Goal: Task Accomplishment & Management: Use online tool/utility

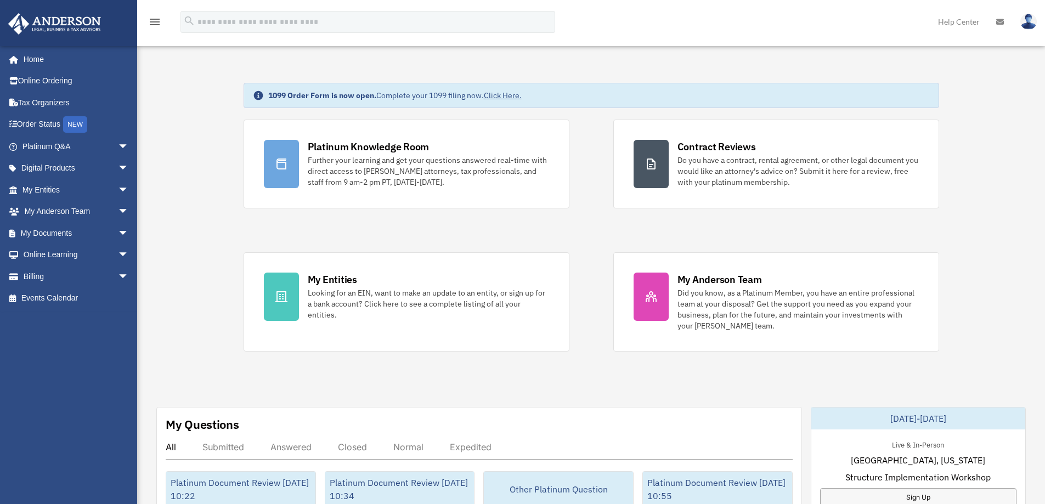
scroll to position [110, 0]
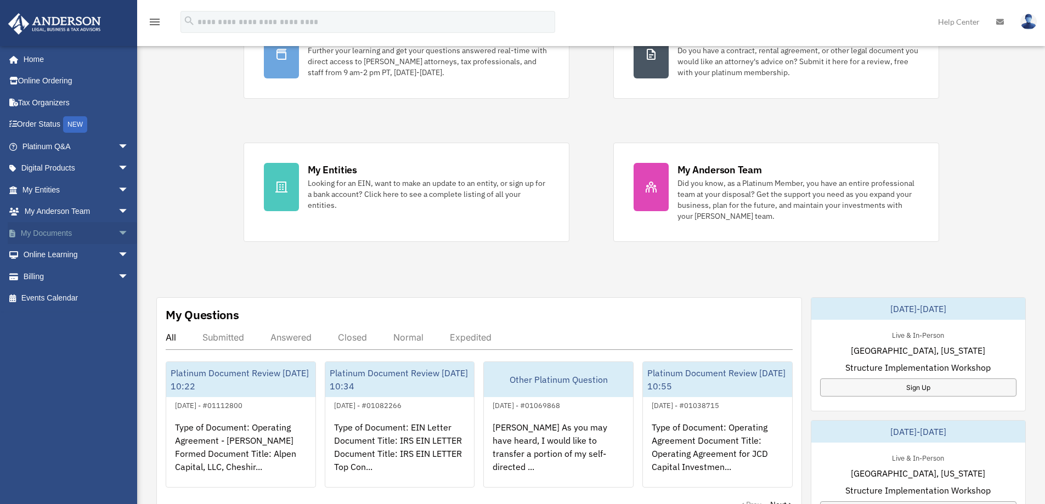
click at [124, 232] on span "arrow_drop_down" at bounding box center [129, 233] width 22 height 22
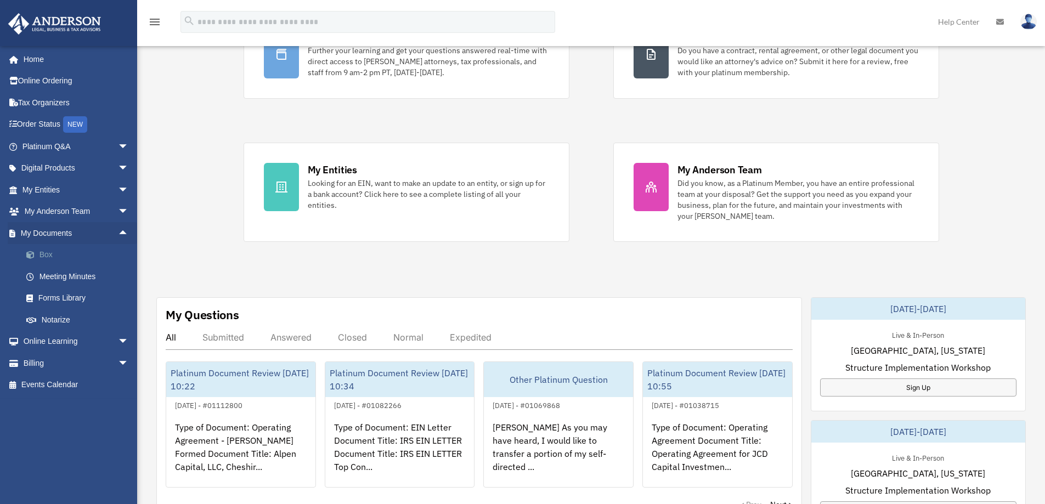
click at [49, 253] on link "Box" at bounding box center [80, 255] width 130 height 22
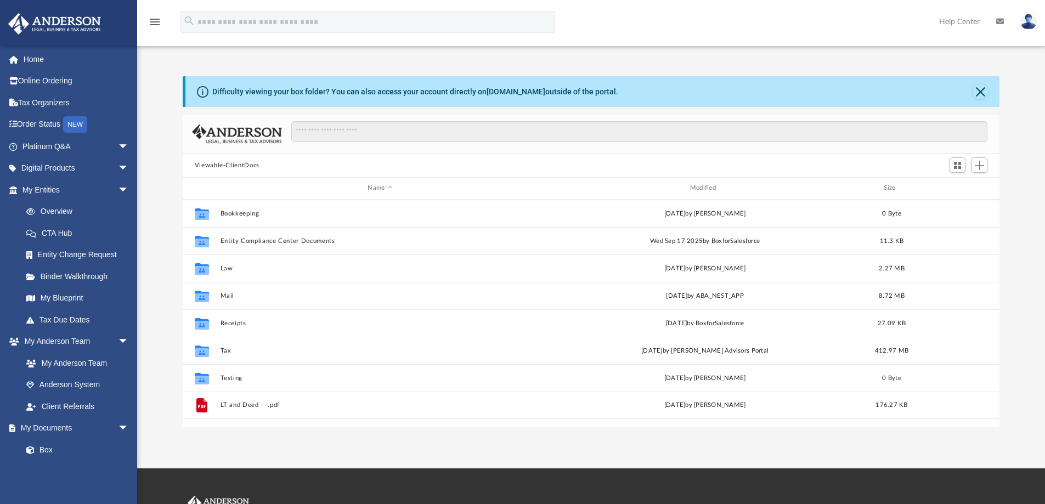
scroll to position [241, 809]
click at [979, 166] on span "Add" at bounding box center [979, 165] width 9 height 9
click at [957, 187] on li "Upload" at bounding box center [963, 188] width 35 height 12
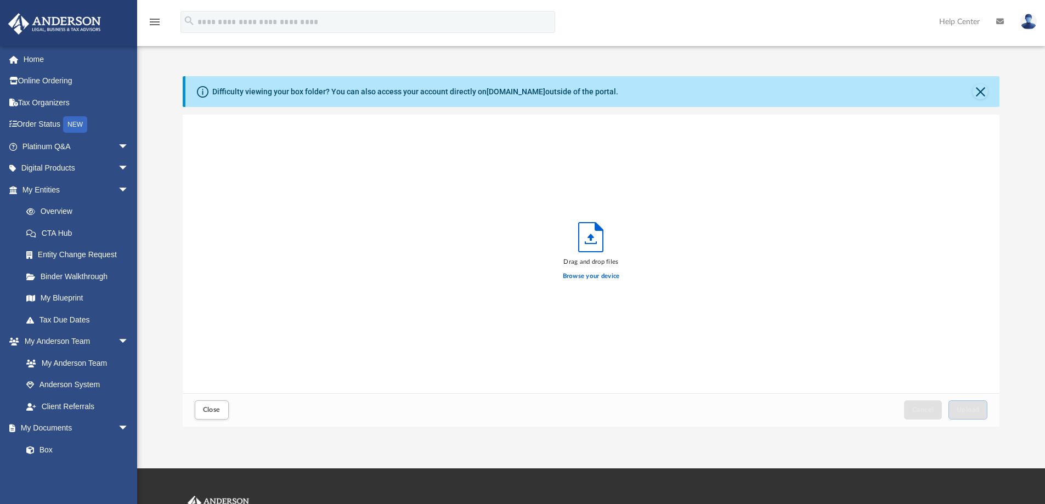
scroll to position [270, 809]
click at [216, 403] on button "Close" at bounding box center [212, 409] width 34 height 19
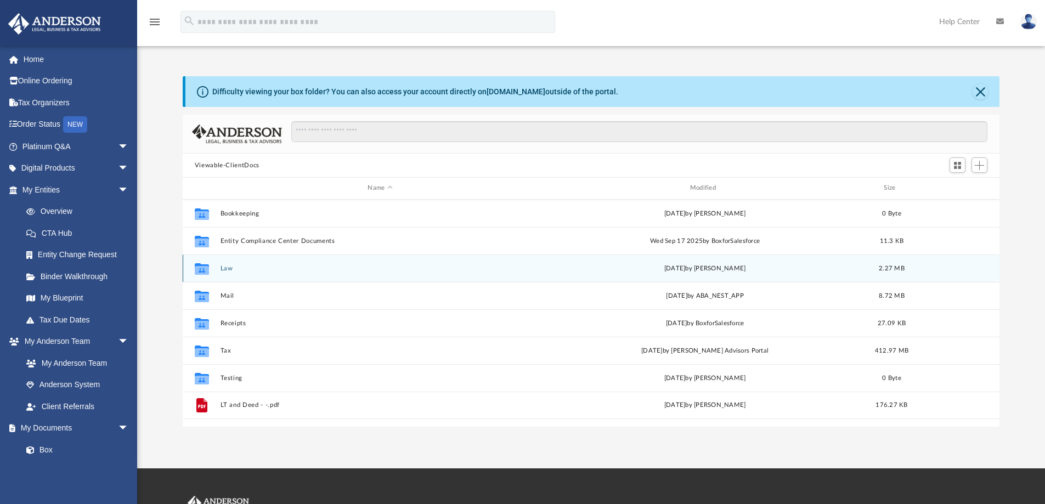
click at [228, 263] on div "Collaborated Folder Law [DATE] by [PERSON_NAME] 2.27 MB" at bounding box center [591, 268] width 817 height 27
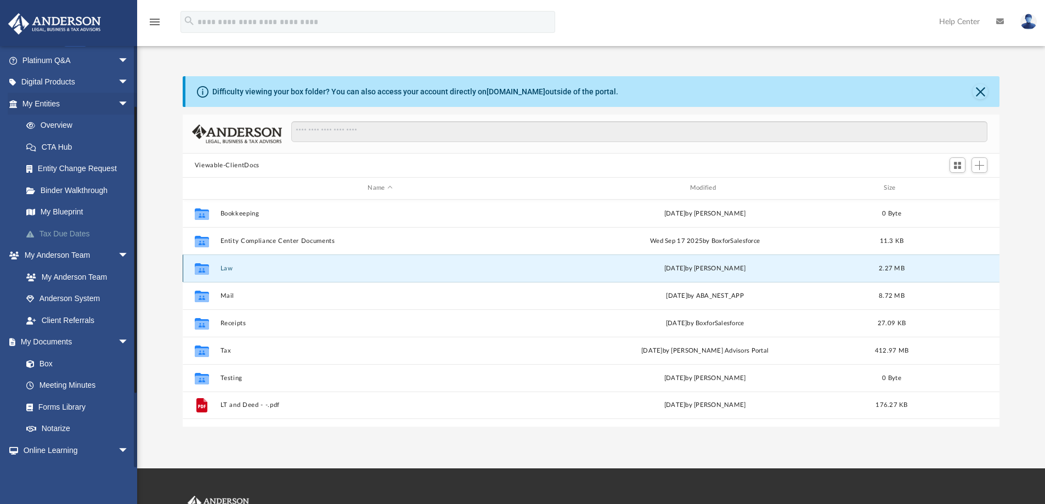
scroll to position [165, 0]
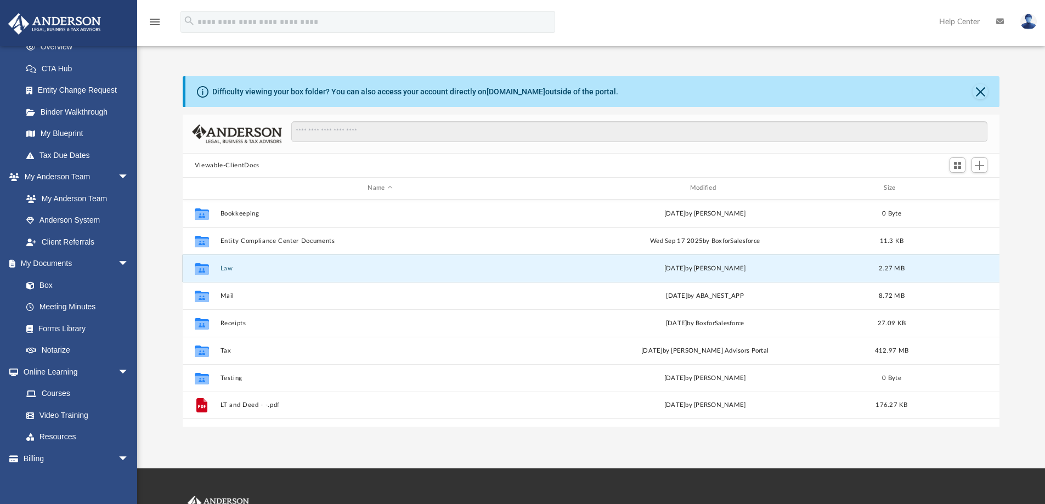
click at [228, 267] on button "Law" at bounding box center [380, 268] width 320 height 7
